Goal: Task Accomplishment & Management: Use online tool/utility

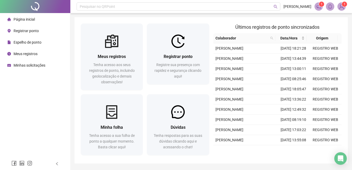
click at [176, 48] on div "Registrar ponto Registre sua presença com rapidez e segurança clicando aqui!" at bounding box center [178, 66] width 62 height 36
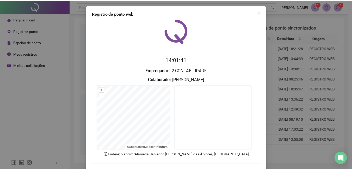
scroll to position [22, 0]
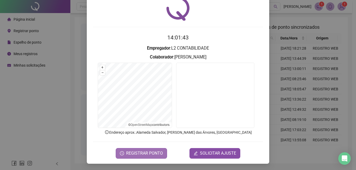
click at [146, 153] on span "REGISTRAR PONTO" at bounding box center [144, 153] width 37 height 6
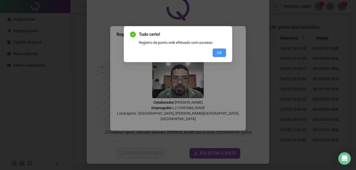
drag, startPoint x: 216, startPoint y: 53, endPoint x: 219, endPoint y: 55, distance: 3.4
click at [216, 53] on button "OK" at bounding box center [219, 52] width 13 height 8
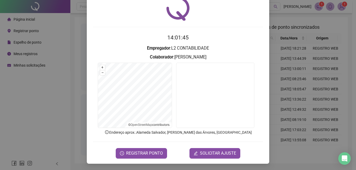
click at [290, 33] on div "Registro de ponto web 14:01:45 Empregador : L2 CONTABILIDADE Colaborador : [PER…" at bounding box center [178, 85] width 356 height 170
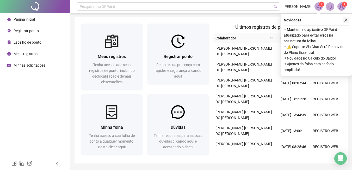
click at [347, 19] on icon "close" at bounding box center [346, 20] width 4 height 4
